Goal: Transaction & Acquisition: Purchase product/service

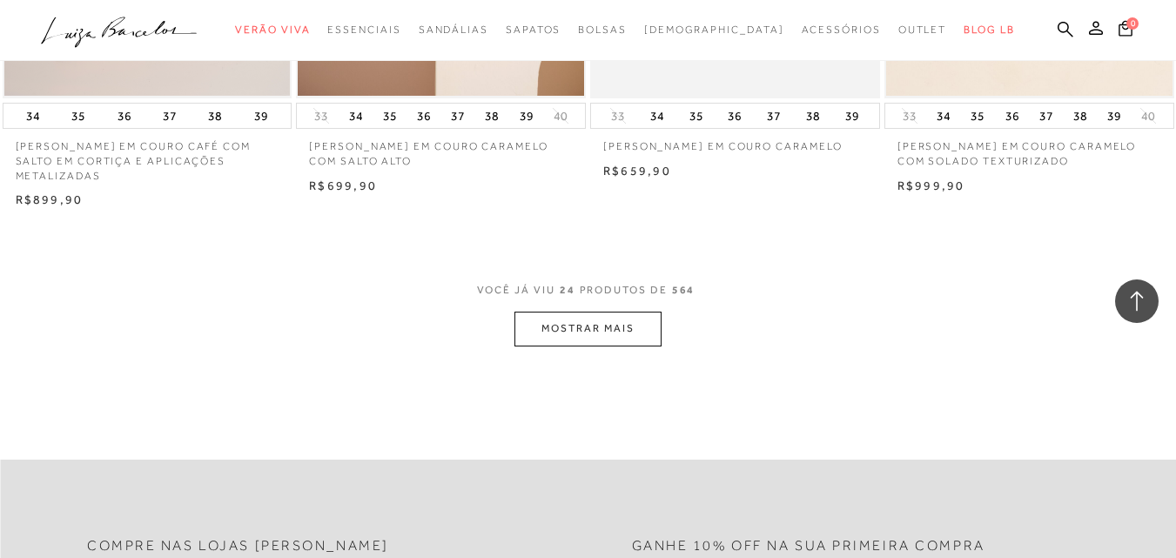
scroll to position [3220, 0]
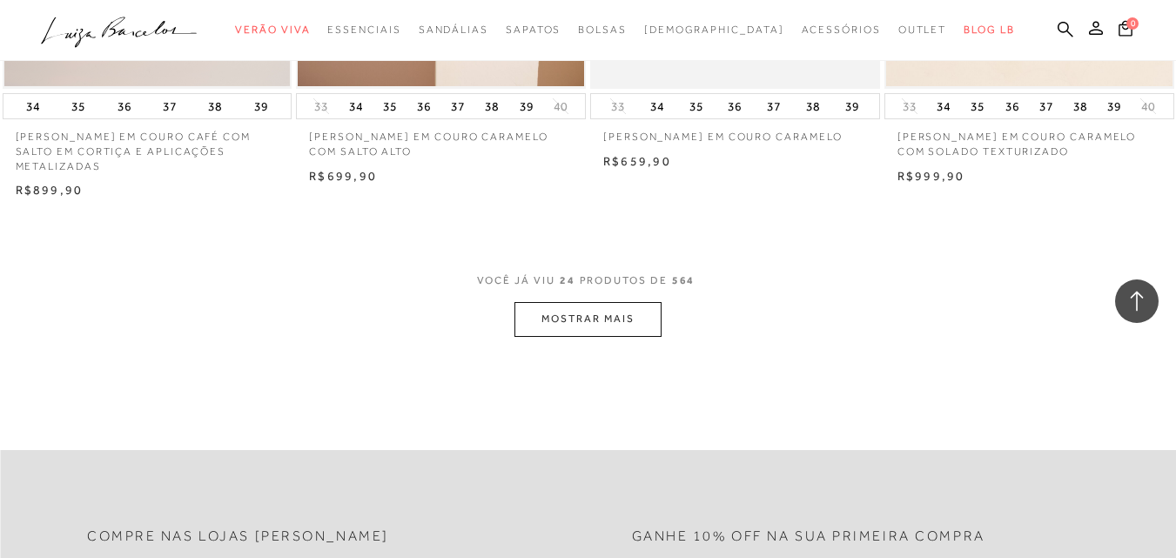
click at [654, 318] on button "MOSTRAR MAIS" at bounding box center [587, 319] width 146 height 34
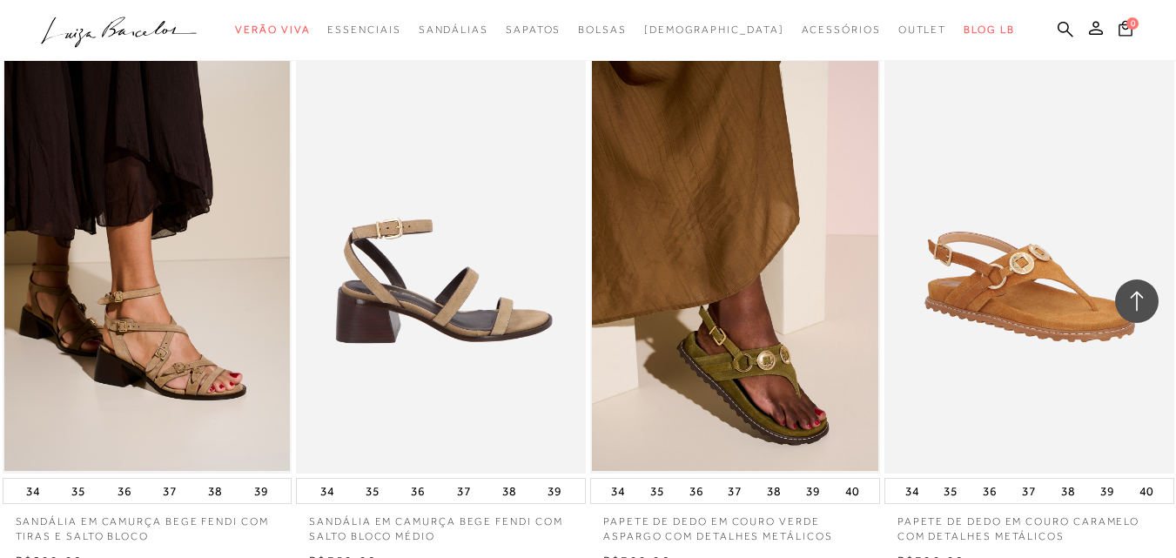
scroll to position [5657, 0]
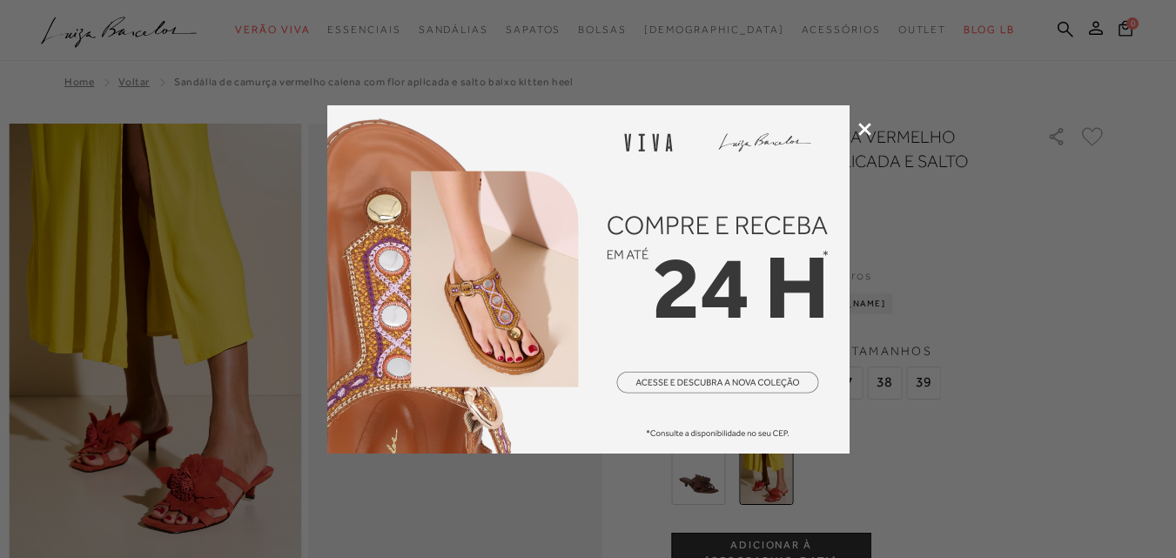
click at [827, 117] on img at bounding box center [588, 279] width 522 height 348
click at [871, 127] on div at bounding box center [588, 279] width 1176 height 558
click at [864, 121] on div at bounding box center [588, 279] width 1176 height 558
click at [861, 124] on icon at bounding box center [864, 129] width 13 height 13
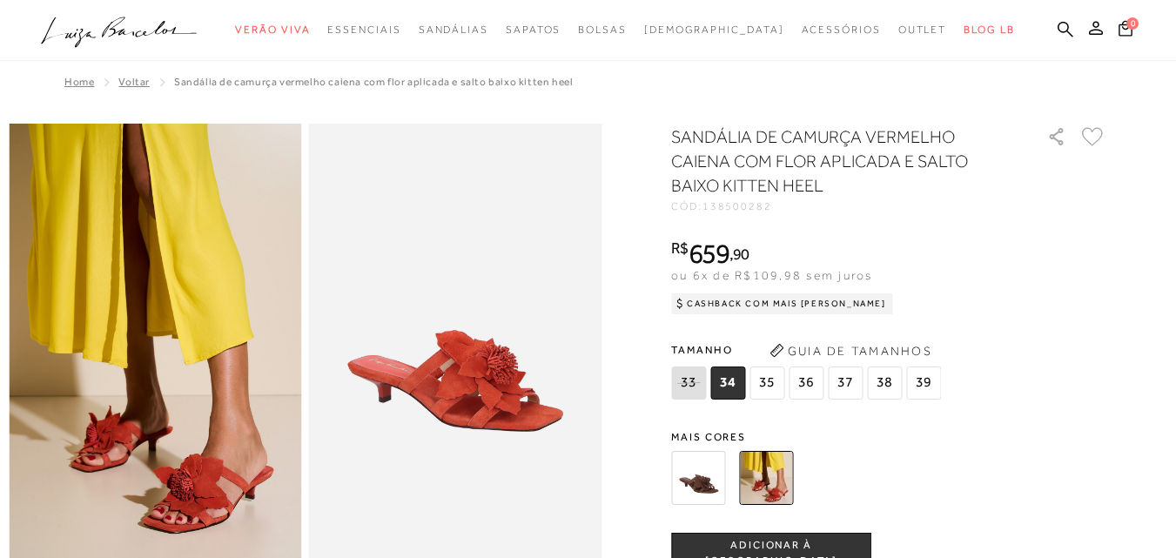
click at [704, 460] on img at bounding box center [698, 478] width 54 height 54
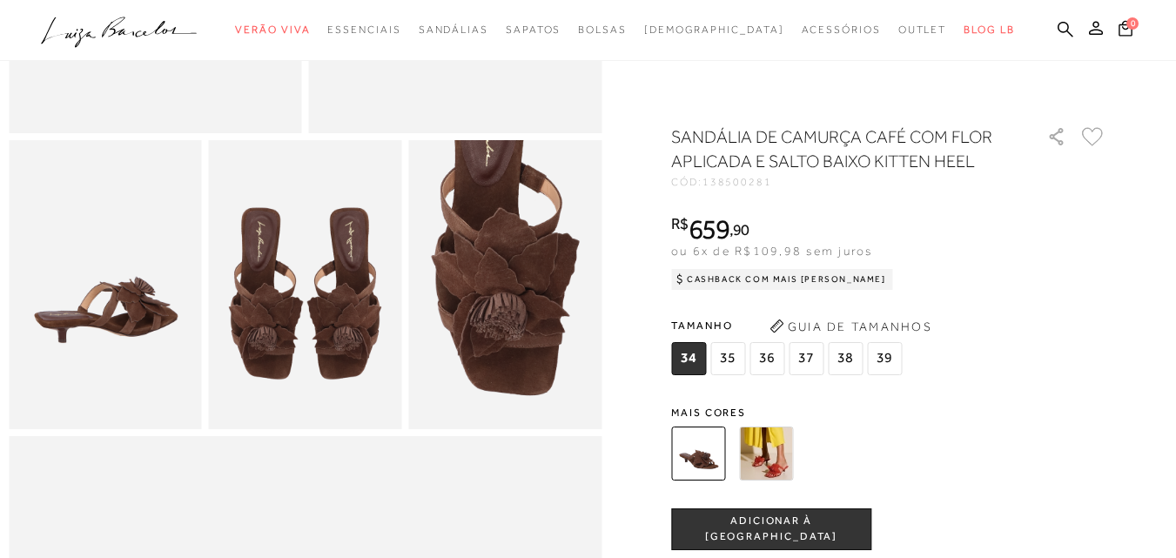
scroll to position [435, 0]
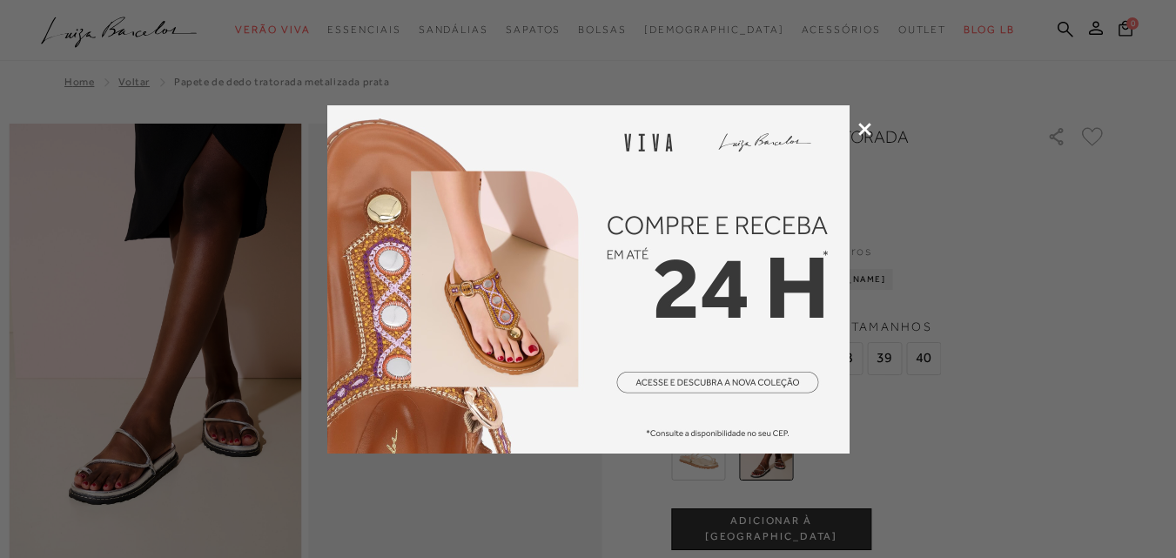
click at [860, 126] on icon at bounding box center [864, 129] width 13 height 13
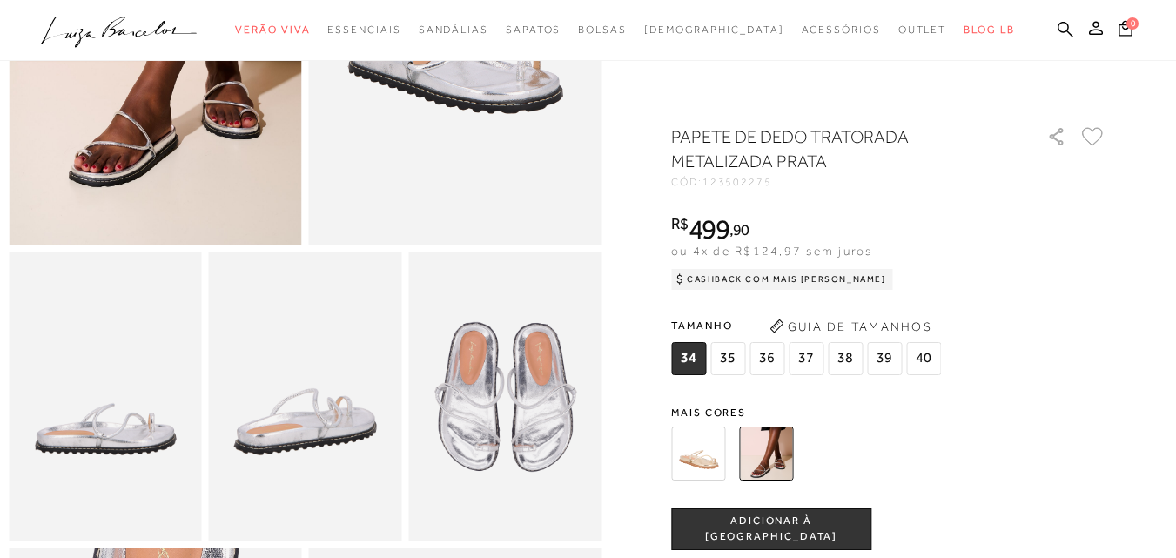
scroll to position [348, 0]
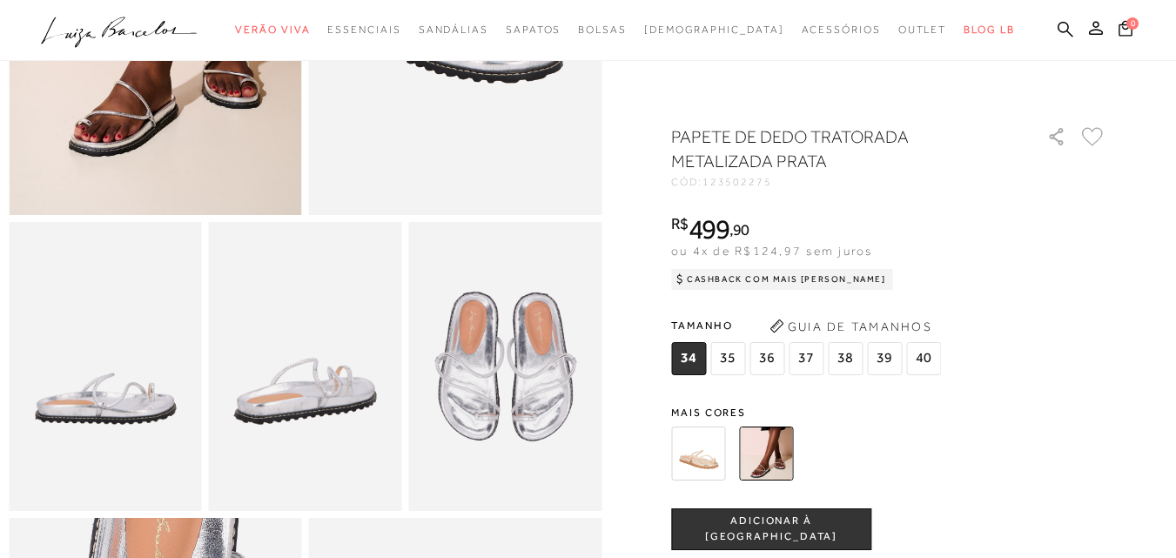
drag, startPoint x: 734, startPoint y: 472, endPoint x: 722, endPoint y: 460, distance: 16.0
click at [723, 462] on div at bounding box center [868, 453] width 405 height 64
click at [704, 458] on img at bounding box center [698, 453] width 54 height 54
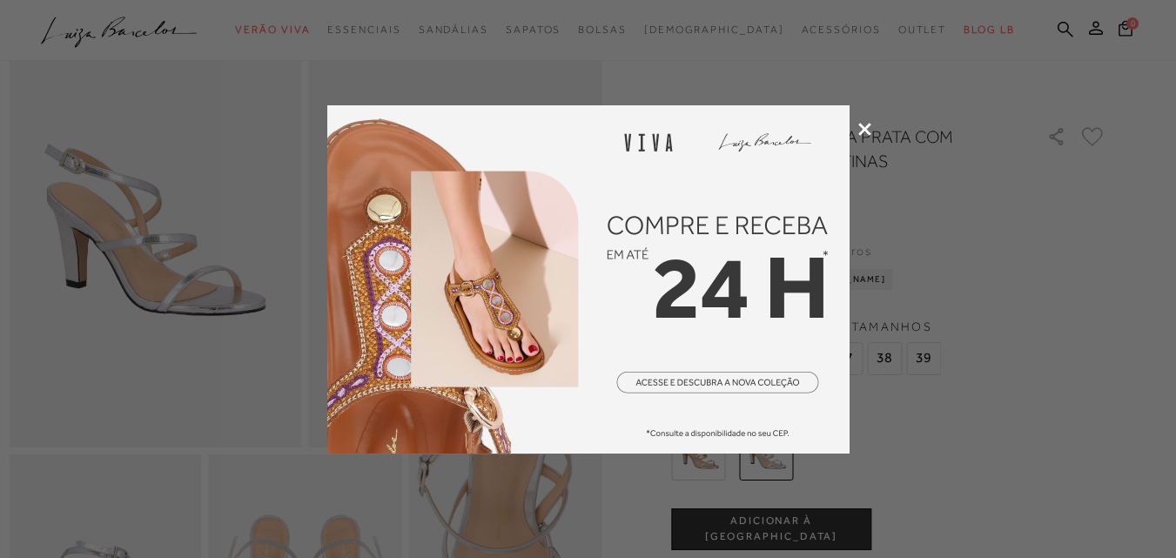
scroll to position [174, 0]
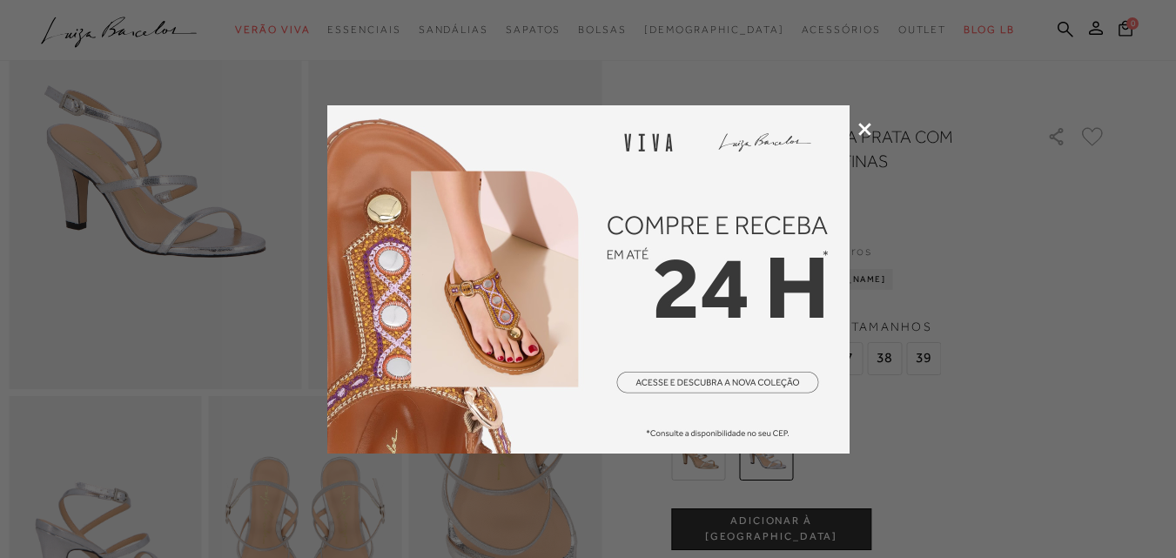
click at [866, 124] on icon at bounding box center [864, 129] width 13 height 13
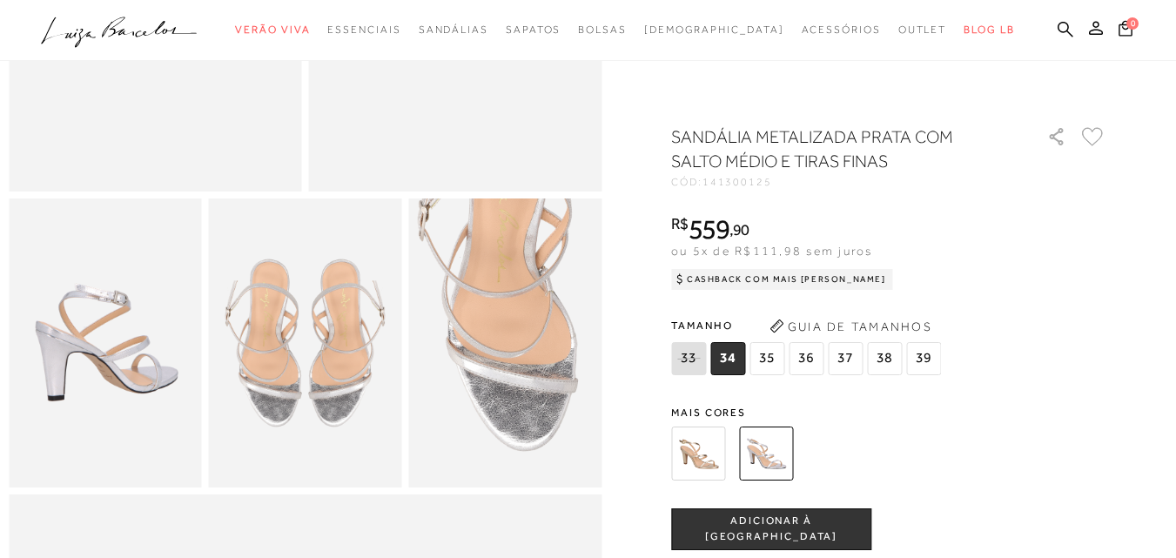
scroll to position [609, 0]
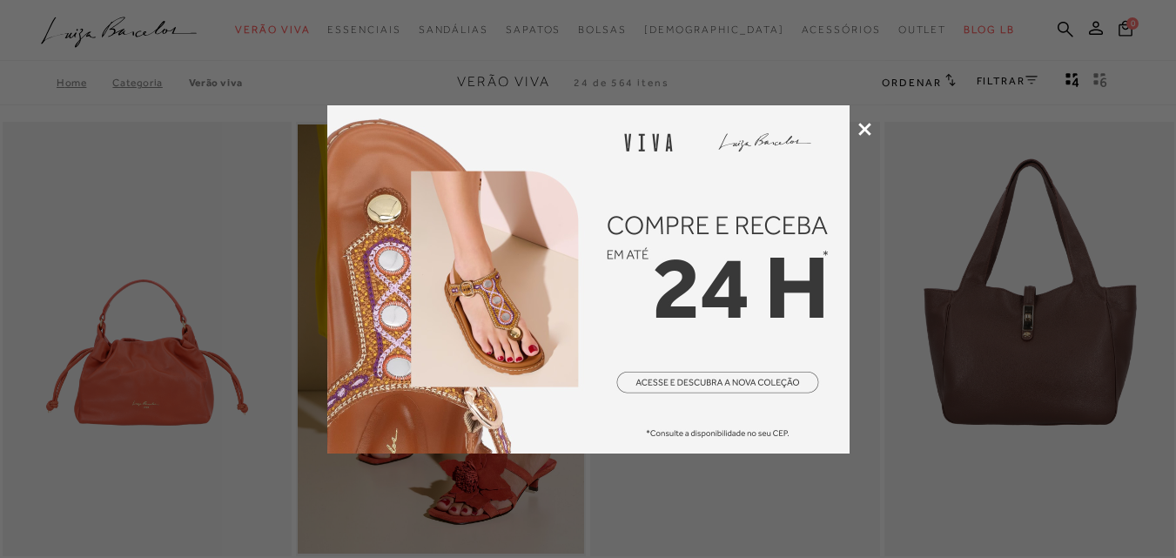
click at [863, 125] on icon at bounding box center [864, 129] width 13 height 13
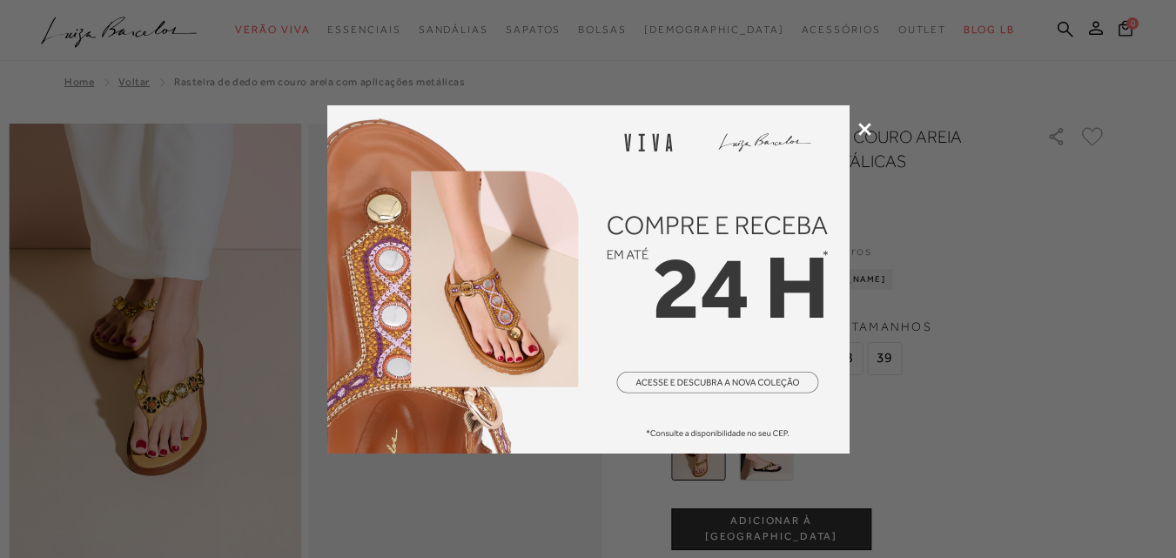
click at [858, 127] on icon at bounding box center [864, 129] width 13 height 13
